Goal: Task Accomplishment & Management: Use online tool/utility

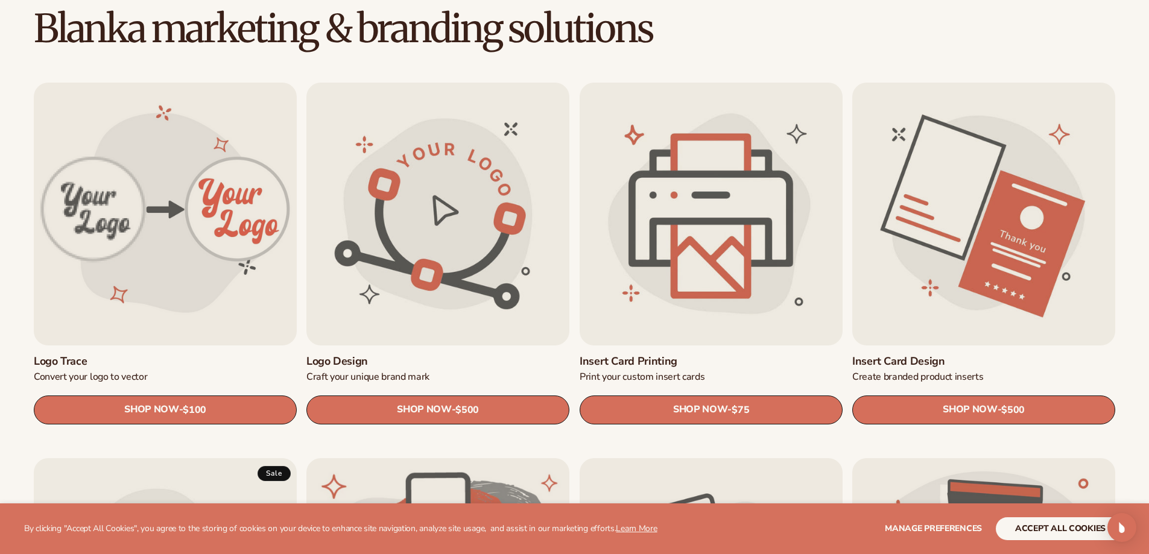
scroll to position [362, 0]
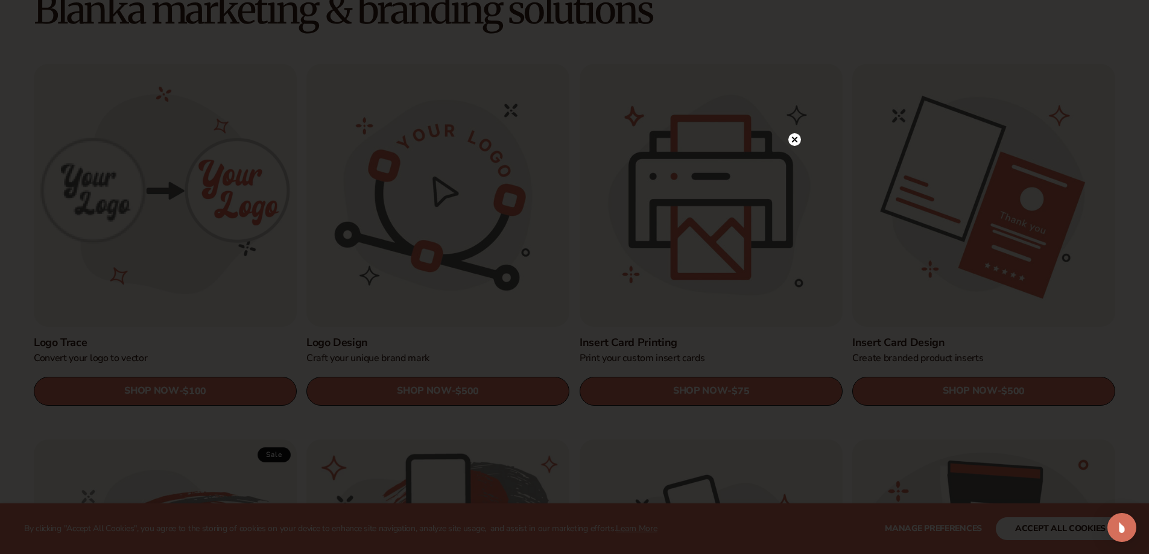
click at [788, 136] on icon at bounding box center [794, 139] width 13 height 13
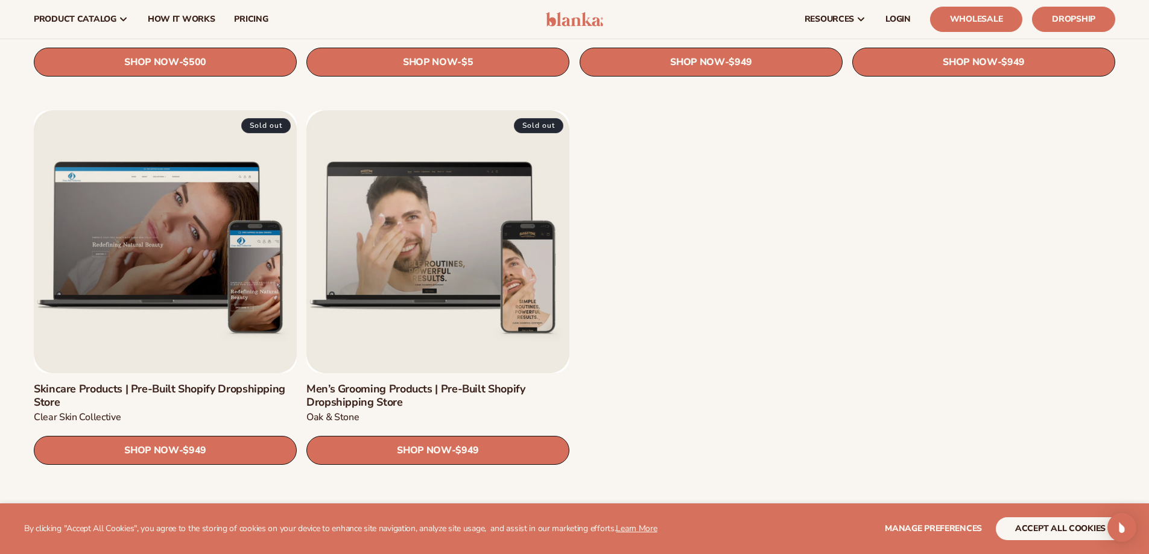
scroll to position [1809, 0]
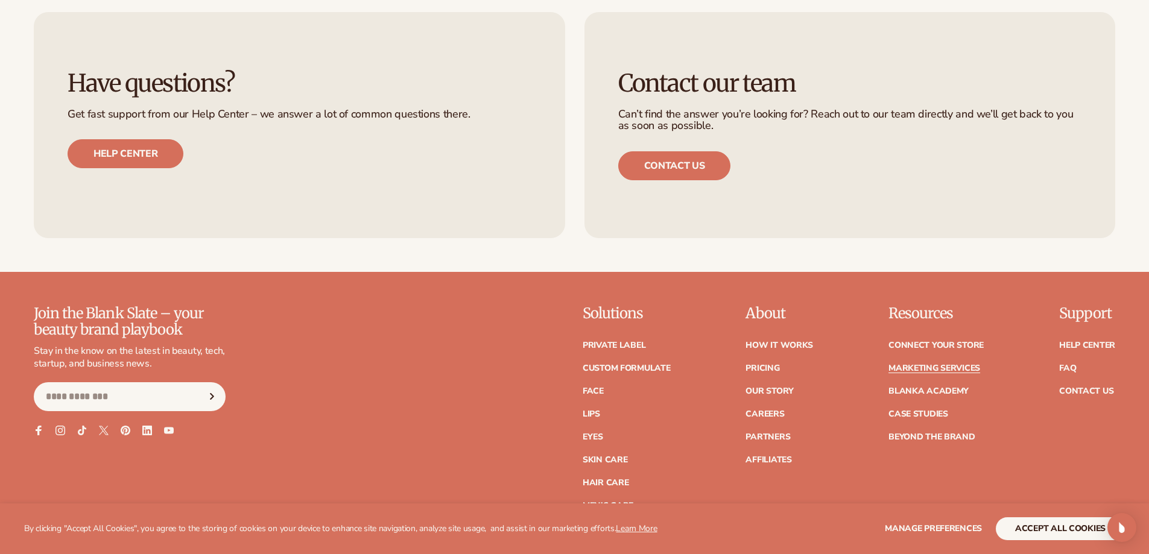
scroll to position [2925, 0]
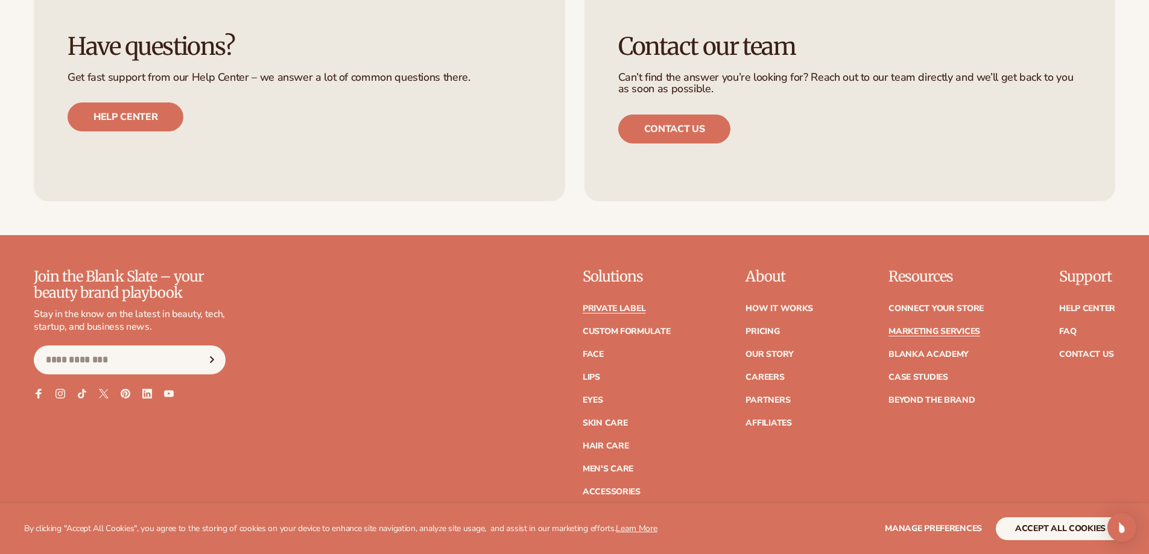
click at [612, 312] on link "Private label" at bounding box center [614, 309] width 63 height 8
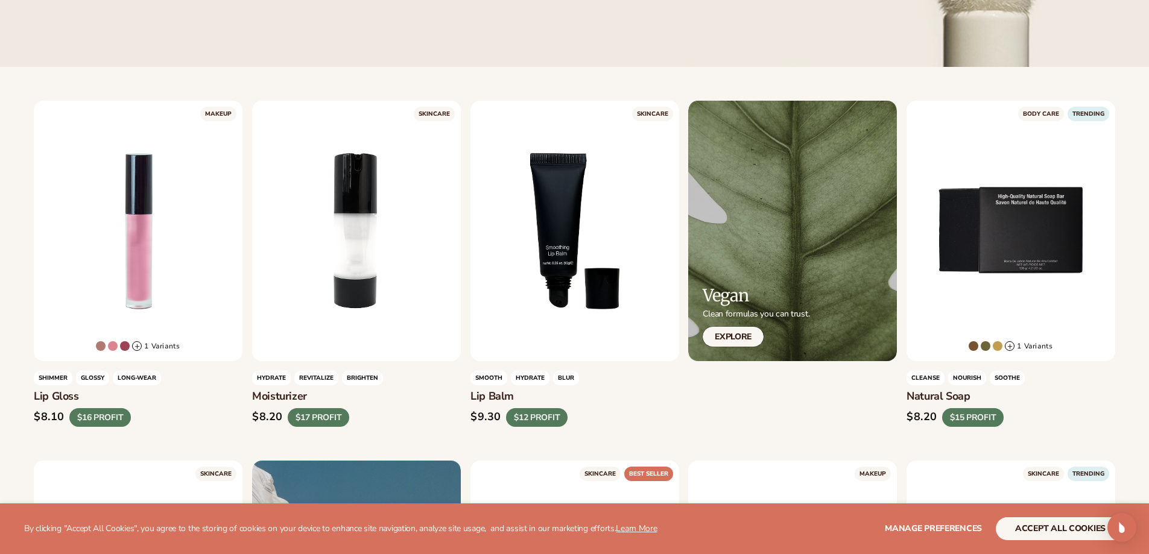
scroll to position [362, 0]
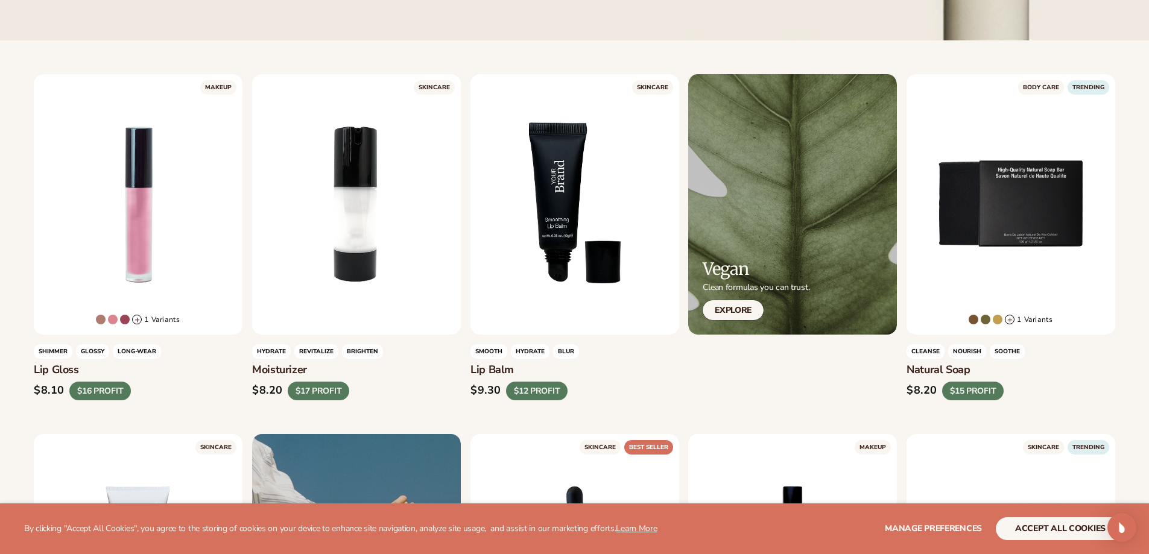
click at [568, 353] on span "BLUR" at bounding box center [566, 351] width 26 height 14
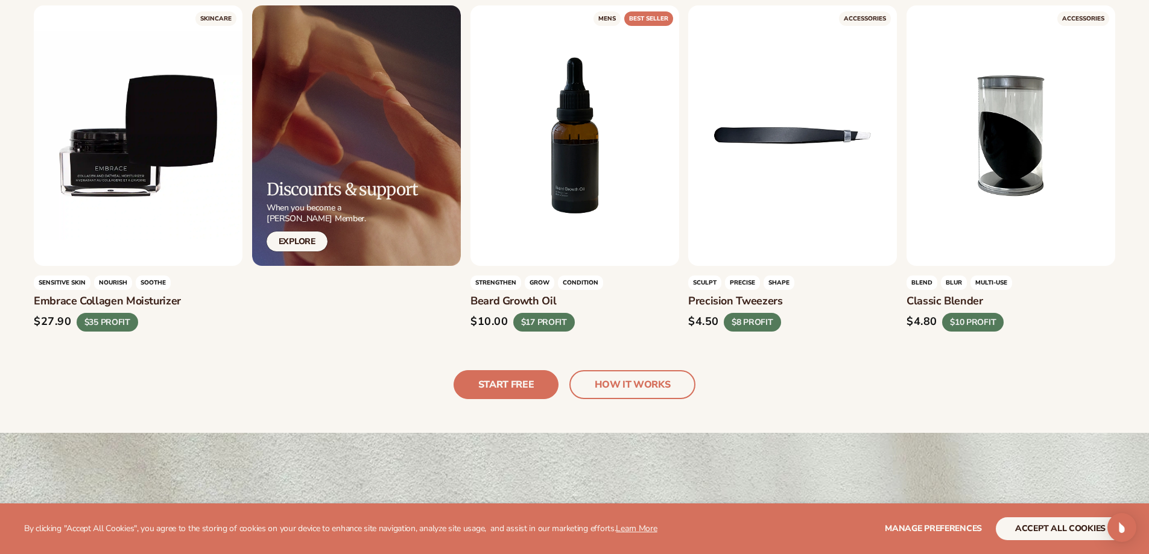
scroll to position [3317, 0]
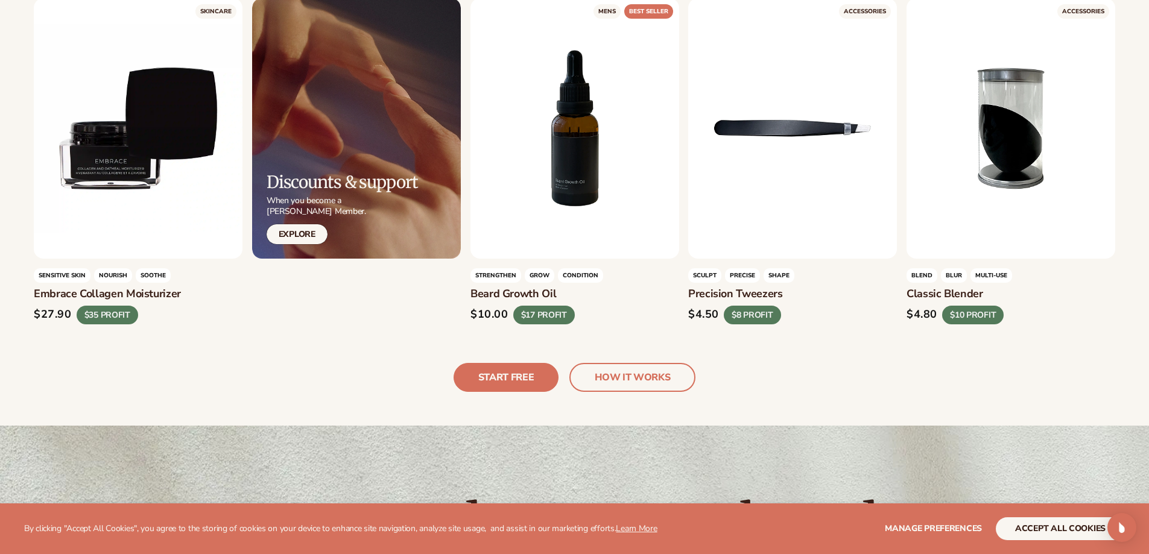
click at [620, 384] on link "HOW IT WORKS" at bounding box center [632, 377] width 126 height 29
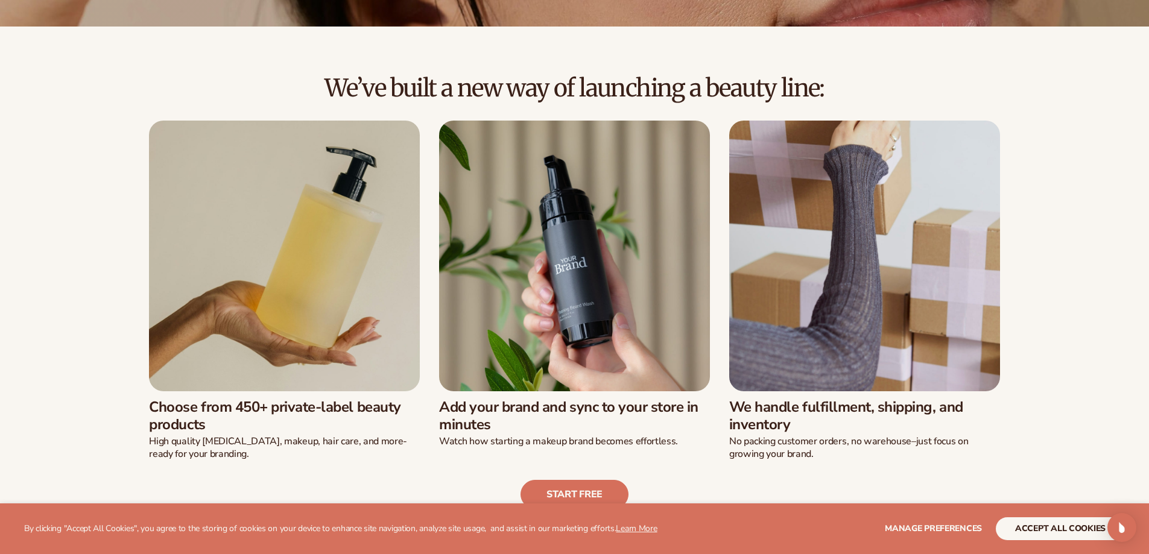
scroll to position [362, 0]
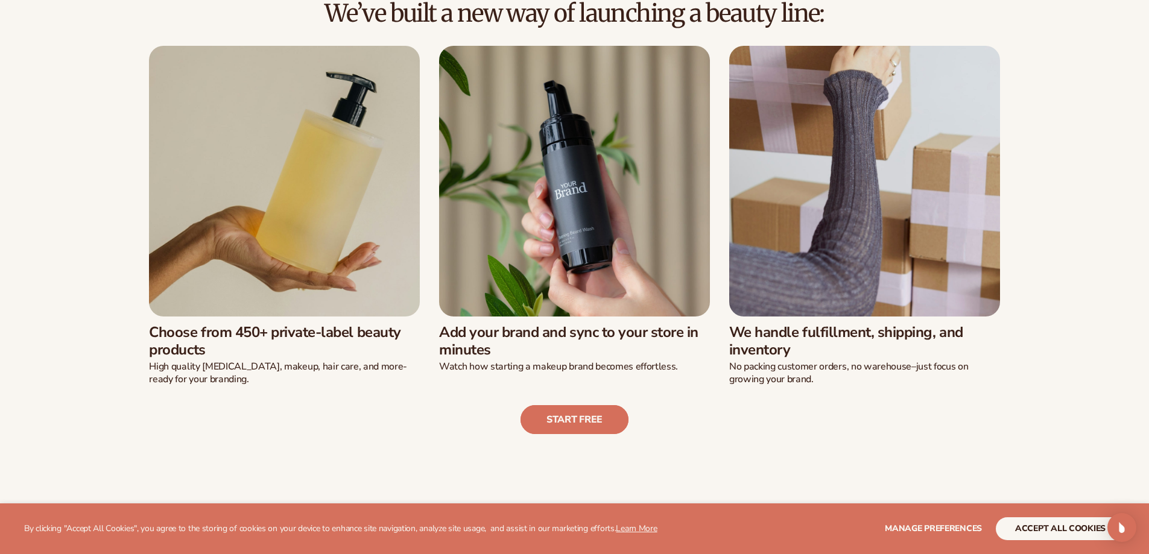
click at [551, 427] on link "Start free" at bounding box center [574, 419] width 108 height 29
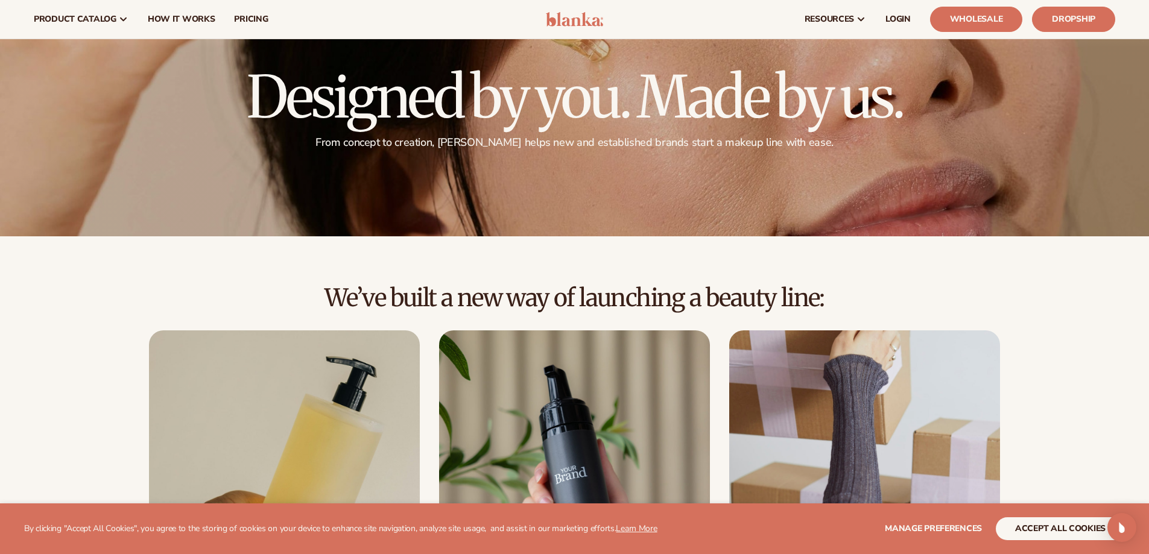
scroll to position [0, 0]
